Goal: Check status

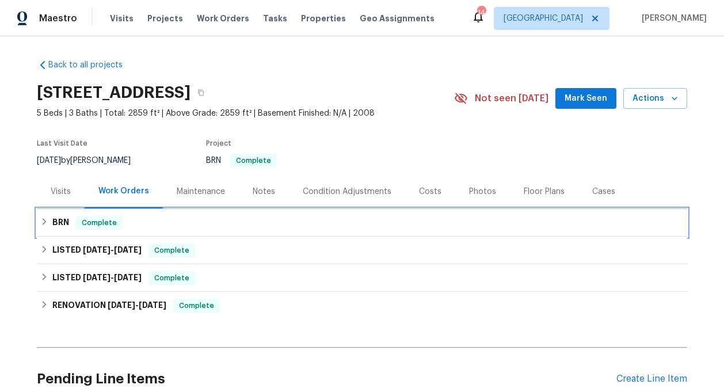
click at [152, 218] on div "BRN Complete" at bounding box center [362, 223] width 644 height 14
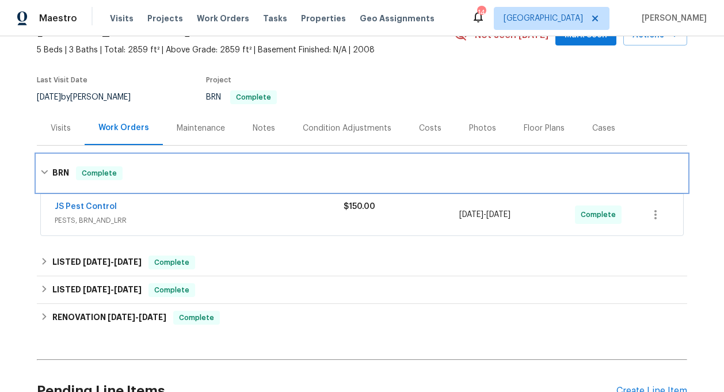
scroll to position [74, 0]
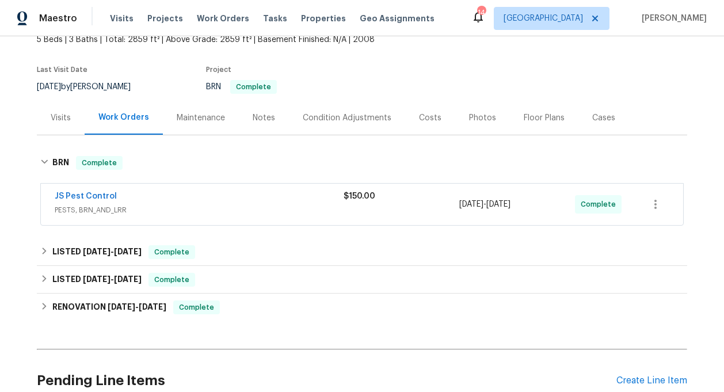
click at [136, 211] on span "PESTS, BRN_AND_LRR" at bounding box center [199, 210] width 289 height 12
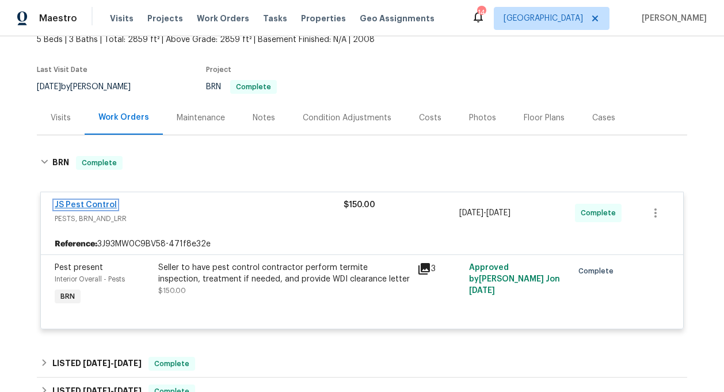
click at [92, 204] on link "JS Pest Control" at bounding box center [86, 205] width 62 height 8
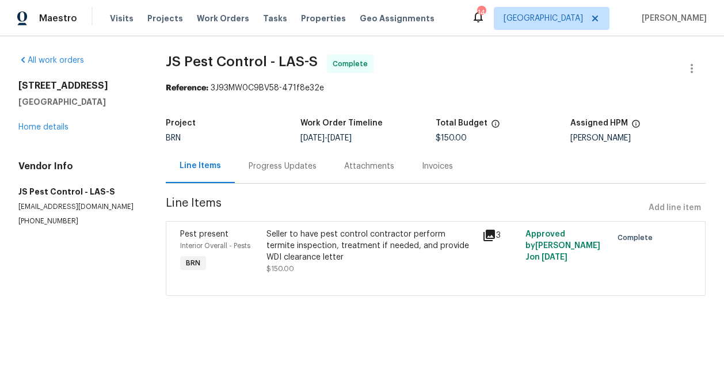
click at [432, 166] on div "Invoices" at bounding box center [437, 167] width 31 height 12
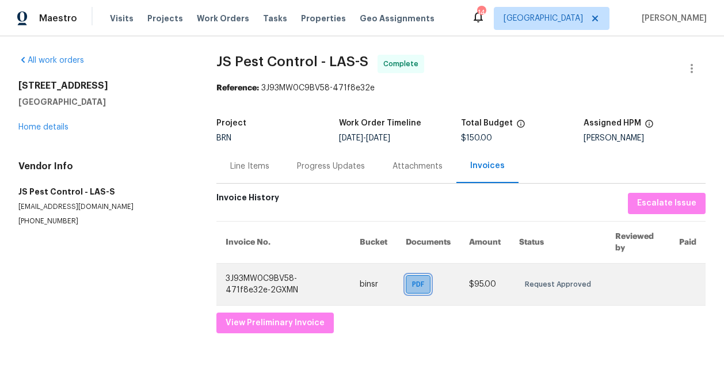
click at [420, 286] on span "PDF" at bounding box center [420, 285] width 17 height 12
click at [415, 293] on div "PDF" at bounding box center [418, 284] width 25 height 18
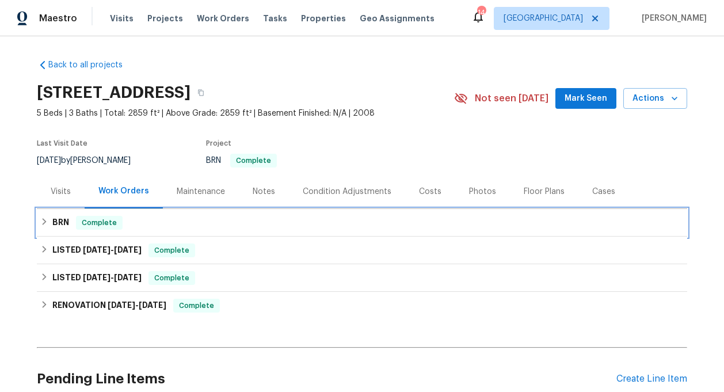
click at [273, 226] on div "BRN Complete" at bounding box center [362, 223] width 644 height 14
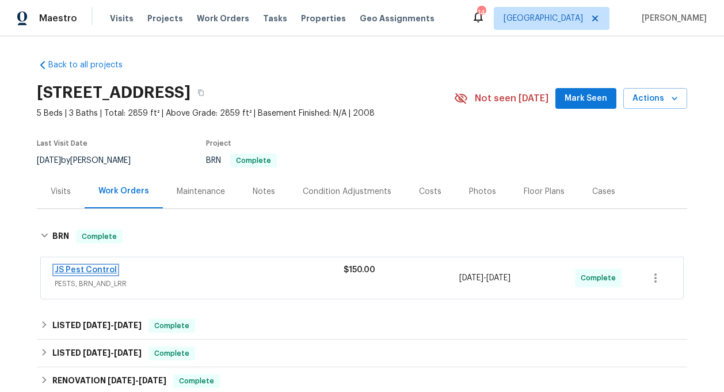
click at [104, 270] on link "JS Pest Control" at bounding box center [86, 270] width 62 height 8
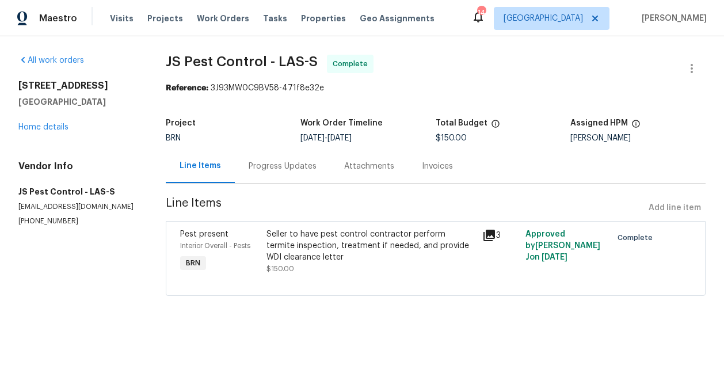
click at [207, 238] on div "Pest present" at bounding box center [219, 235] width 79 height 12
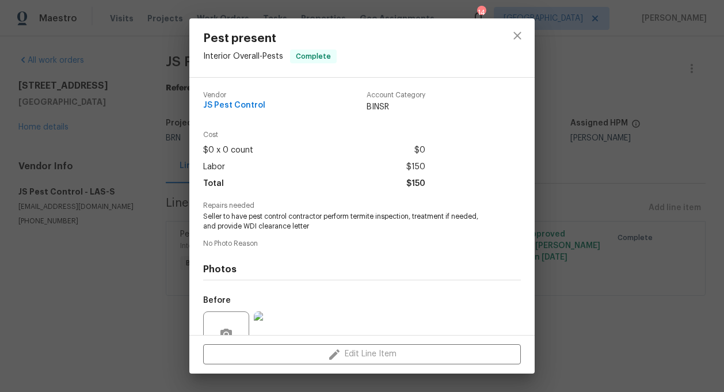
scroll to position [109, 0]
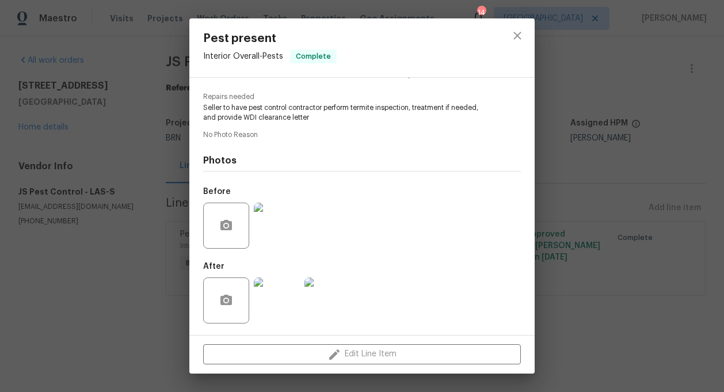
click at [576, 161] on div "Pest present Interior Overall - Pests Complete Vendor JS Pest Control Account C…" at bounding box center [362, 196] width 724 height 392
